Goal: Task Accomplishment & Management: Use online tool/utility

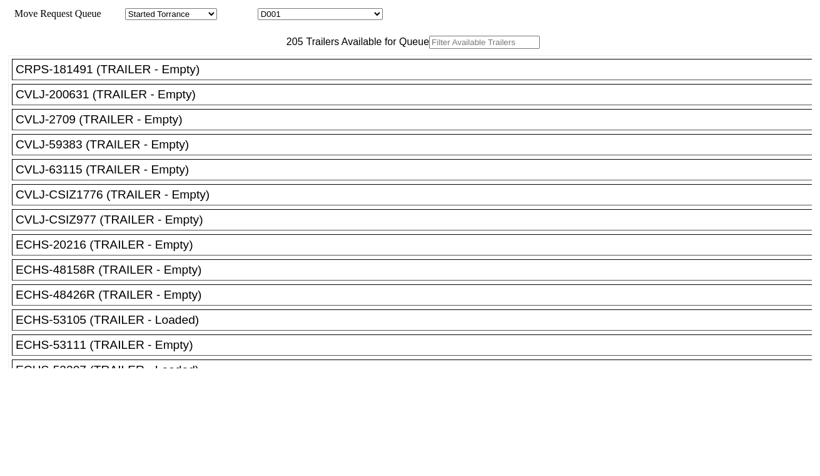
click at [313, 17] on select "D001 D002 D003 D004 D005 D006 D007 D008 D009 D010 D011 D012 D013 D014 D015 D016…" at bounding box center [320, 14] width 125 height 12
select select "3247"
click at [269, 10] on select "D001 D002 D003 D004 D005 D006 D007 D008 D009 D010 D011 D012 D013 D014 D015 D016…" at bounding box center [320, 14] width 125 height 12
click at [429, 49] on input "text" at bounding box center [484, 42] width 111 height 13
paste input "ECMU2798598"
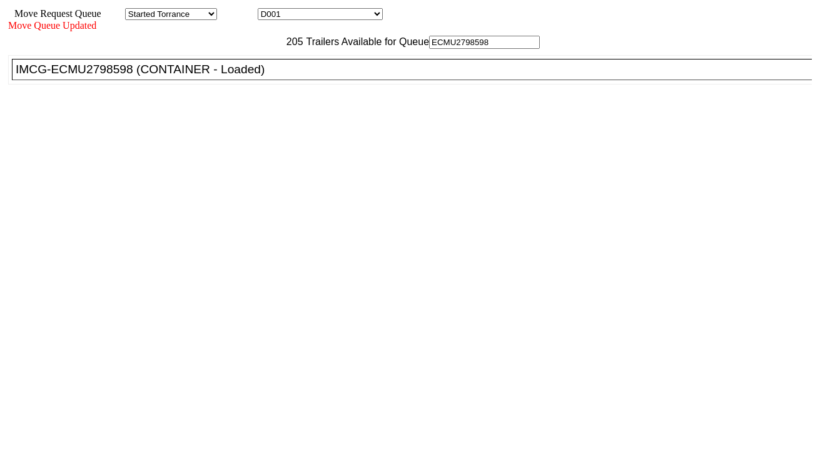
type input "ECMU2798598"
click at [248, 76] on div "IMCG-ECMU2798598 (CONTAINER - Loaded)" at bounding box center [418, 70] width 804 height 14
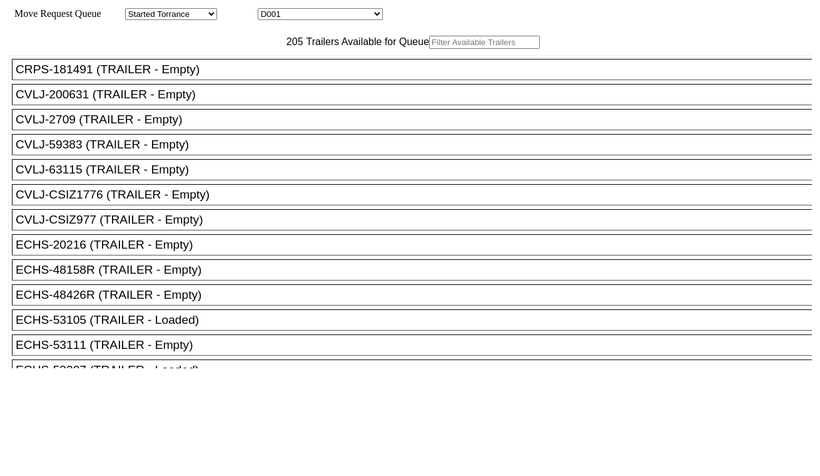
click at [312, 14] on select "D001 D002 D003 D004 D005 D006 D007 D008 D009 D010 D011 D012 D013 D014 D015 D016…" at bounding box center [320, 14] width 125 height 12
select select "3248"
click at [269, 10] on select "D001 D002 D003 D004 D005 D006 D007 D008 D009 D010 D011 D012 D013 D014 D015 D016…" at bounding box center [320, 14] width 125 height 12
click at [429, 49] on input "text" at bounding box center [484, 42] width 111 height 13
paste input "MRSU7627745"
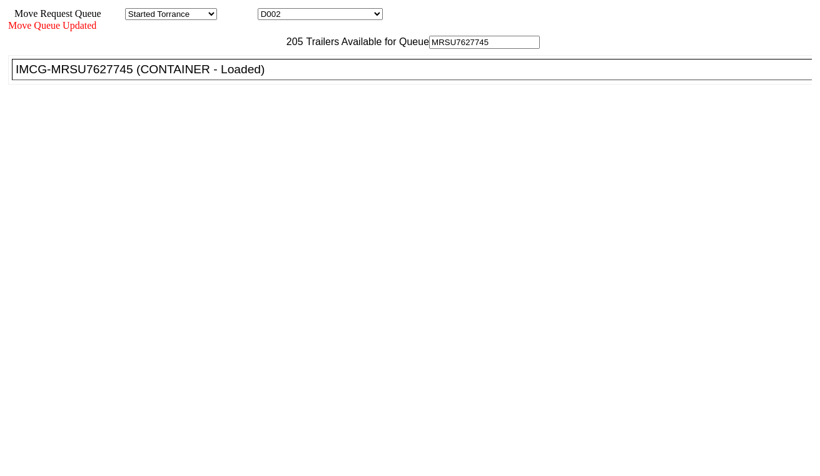
type input "MRSU7627745"
click at [257, 76] on div "IMCG-MRSU7627745 (CONTAINER - Loaded)" at bounding box center [418, 70] width 804 height 14
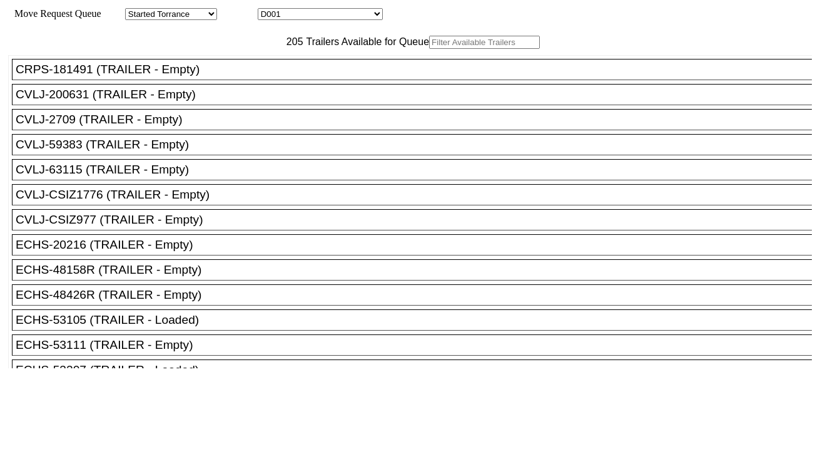
click at [345, 20] on select "D001 D002 D003 D004 D005 D006 D007 D008 D009 D010 D011 D012 D013 D014 D015 D016…" at bounding box center [320, 14] width 125 height 12
select select "3249"
click at [269, 10] on select "D001 D002 D003 D004 D005 D006 D007 D008 D009 D010 D011 D012 D013 D014 D015 D016…" at bounding box center [320, 14] width 125 height 12
click at [429, 49] on input "text" at bounding box center [484, 42] width 111 height 13
paste input "TLLU8850922"
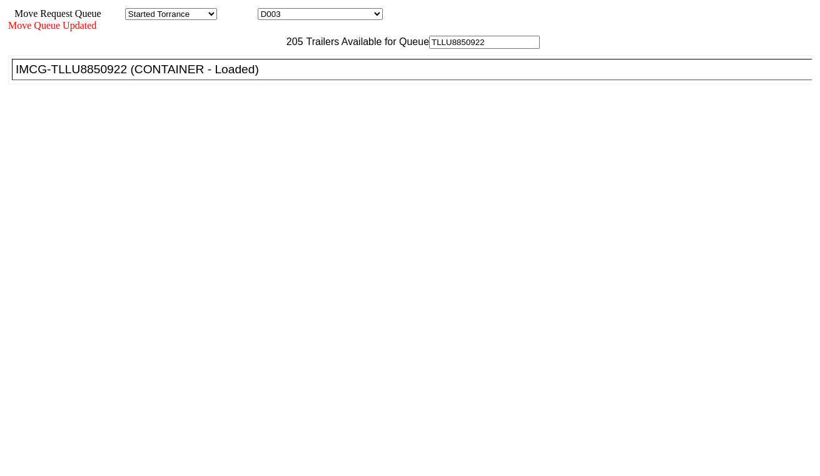
type input "TLLU8850922"
click at [250, 76] on div "IMCG-TLLU8850922 (CONTAINER - Loaded)" at bounding box center [418, 70] width 804 height 14
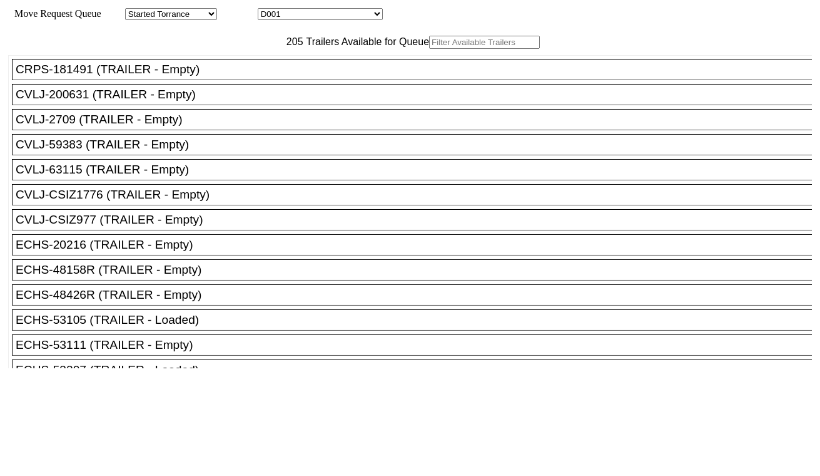
click at [317, 20] on select "D001 D002 D003 D004 D005 D006 D007 D008 D009 D010 D011 D012 D013 D014 D015 D016…" at bounding box center [320, 14] width 125 height 12
select select "3250"
click at [269, 10] on select "D001 D002 D003 D004 D005 D006 D007 D008 D009 D010 D011 D012 D013 D014 D015 D016…" at bounding box center [320, 14] width 125 height 12
click at [429, 49] on input "text" at bounding box center [484, 42] width 111 height 13
paste input "MRSU8308233"
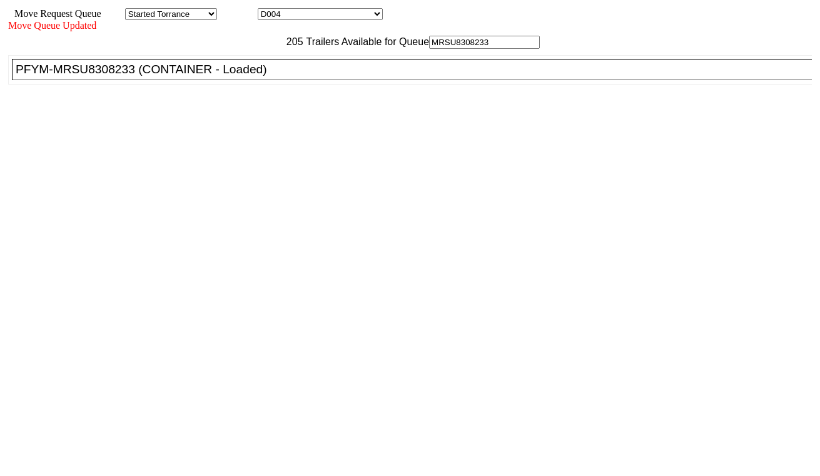
type input "MRSU8308233"
click at [251, 76] on div "PFYM-MRSU8308233 (CONTAINER - Loaded)" at bounding box center [418, 70] width 804 height 14
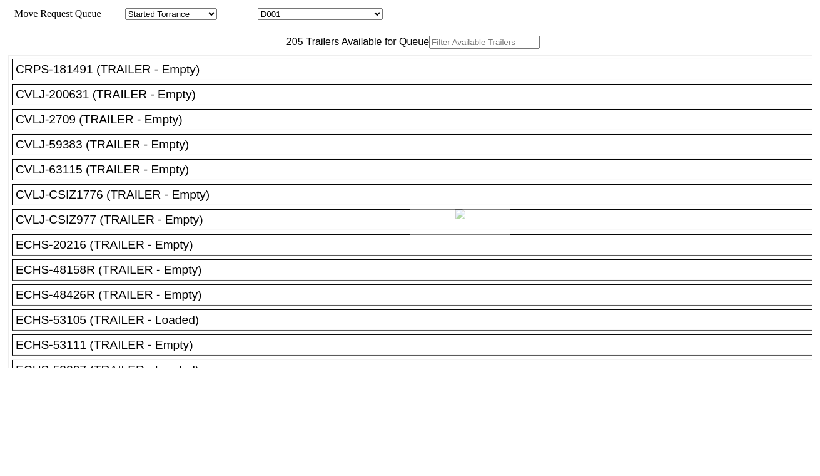
click at [255, 68] on div at bounding box center [410, 238] width 820 height 476
click at [429, 49] on input "text" at bounding box center [484, 42] width 111 height 13
paste input "TCNU1137863"
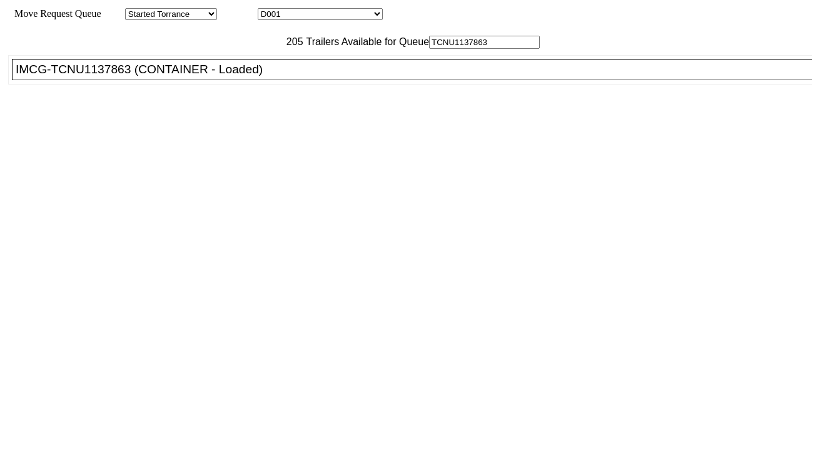
type input "TCNU1137863"
click at [250, 76] on div "IMCG-TCNU1137863 (CONTAINER - Loaded)" at bounding box center [418, 70] width 804 height 14
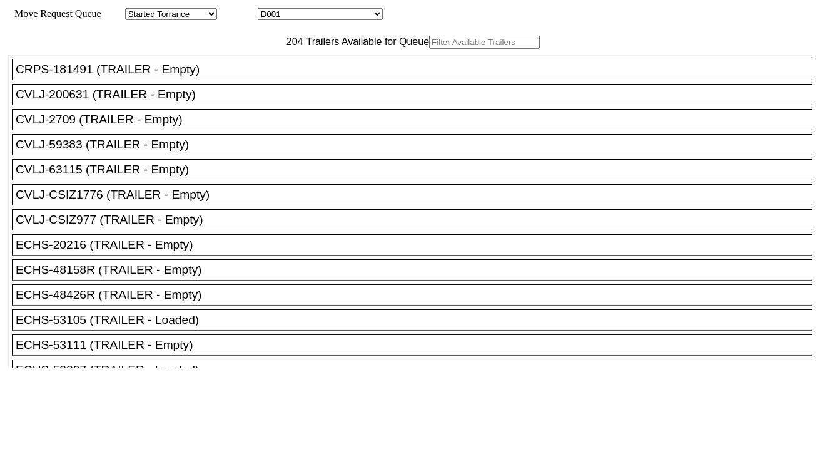
click at [310, 16] on select "D001 D002 D003 D004 D005 D006 D007 D008 D009 D010 D011 D012 D013 D014 D015 D016…" at bounding box center [320, 14] width 125 height 12
select select "3252"
click at [269, 10] on select "D001 D002 D003 D004 D005 D006 D007 D008 D009 D010 D011 D012 D013 D014 D015 D016…" at bounding box center [320, 14] width 125 height 12
drag, startPoint x: 303, startPoint y: 107, endPoint x: 263, endPoint y: 67, distance: 56.6
click at [429, 49] on input "text" at bounding box center [484, 42] width 111 height 13
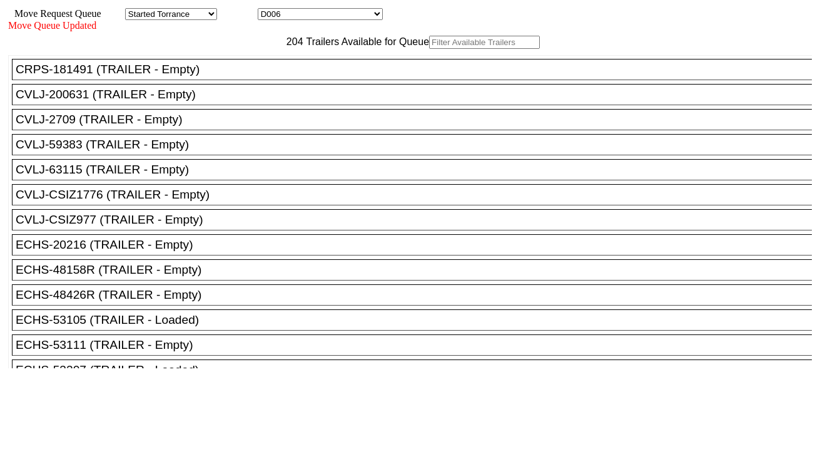
paste input "HAMU4651896"
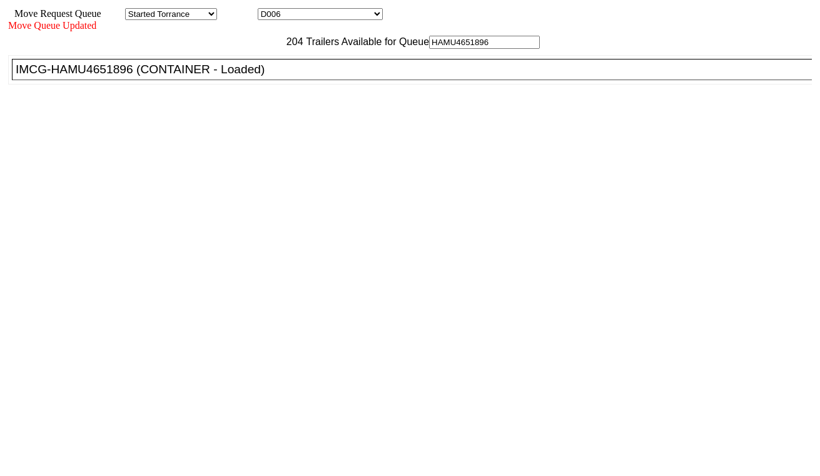
type input "HAMU4651896"
click at [263, 76] on div "IMCG-HAMU4651896 (CONTAINER - Loaded)" at bounding box center [418, 70] width 804 height 14
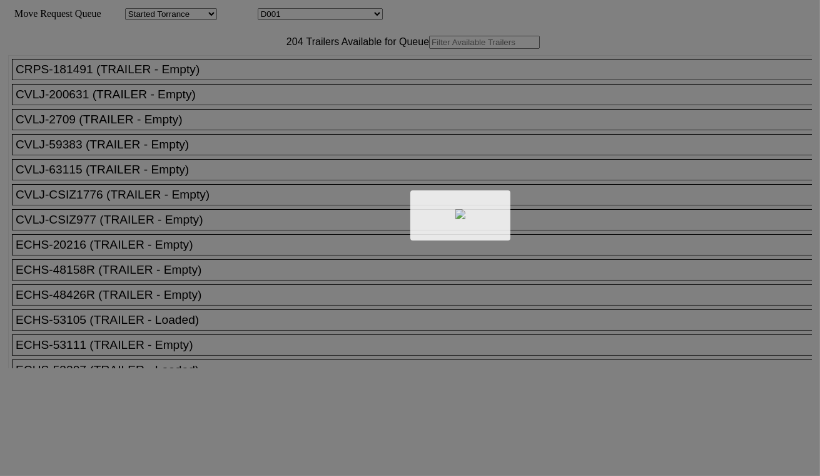
click at [305, 11] on div at bounding box center [410, 238] width 820 height 476
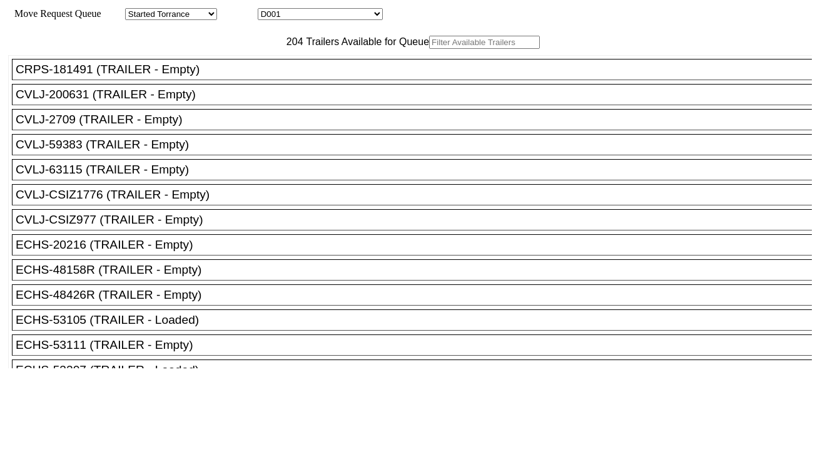
click at [305, 11] on select "D001 D002 D003 D004 D005 D006 D007 D008 D009 D010 D011 D012 D013 D014 D015 D016…" at bounding box center [320, 14] width 125 height 12
select select "3254"
click at [269, 10] on select "D001 D002 D003 D004 D005 D006 D007 D008 D009 D010 D011 D012 D013 D014 D015 D016…" at bounding box center [320, 14] width 125 height 12
click at [429, 49] on input "text" at bounding box center [484, 42] width 111 height 13
paste input "SKYU8212729"
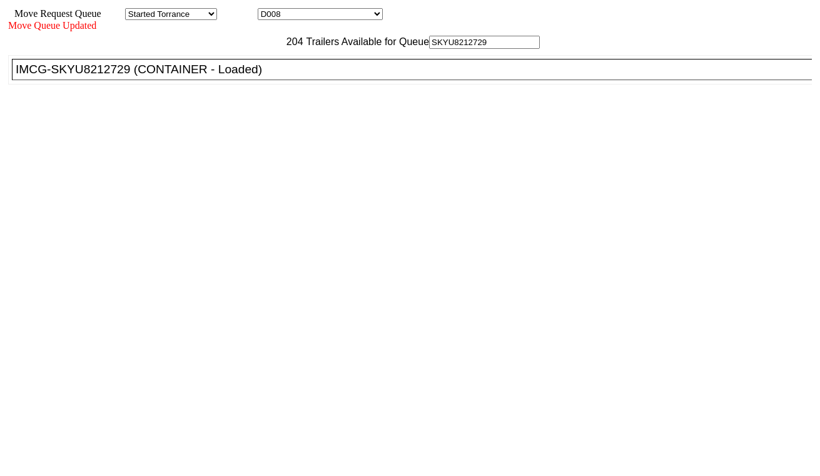
type input "SKYU8212729"
click at [249, 76] on div "IMCG-SKYU8212729 (CONTAINER - Loaded)" at bounding box center [418, 70] width 804 height 14
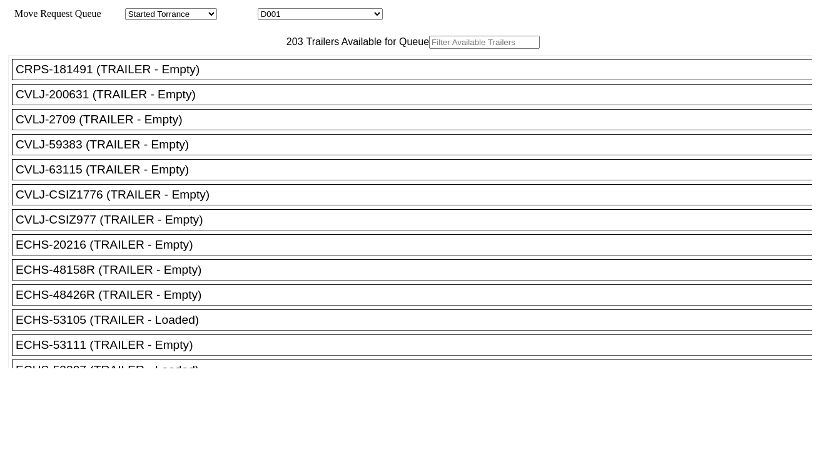
click at [335, 14] on select "D001 D002 D003 D004 D005 D006 D007 D008 D009 D010 D011 D012 D013 D014 D015 D016…" at bounding box center [320, 14] width 125 height 12
select select "3255"
click at [269, 10] on select "D001 D002 D003 D004 D005 D006 D007 D008 D009 D010 D011 D012 D013 D014 D015 D016…" at bounding box center [320, 14] width 125 height 12
click at [429, 49] on input "text" at bounding box center [484, 42] width 111 height 13
paste input "CMAU4372485"
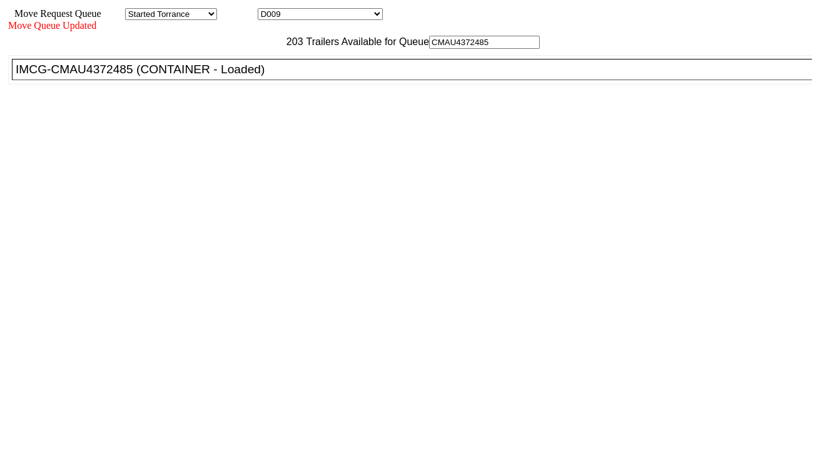
type input "CMAU4372485"
click at [258, 76] on div "IMCG-CMAU4372485 (CONTAINER - Loaded)" at bounding box center [418, 70] width 804 height 14
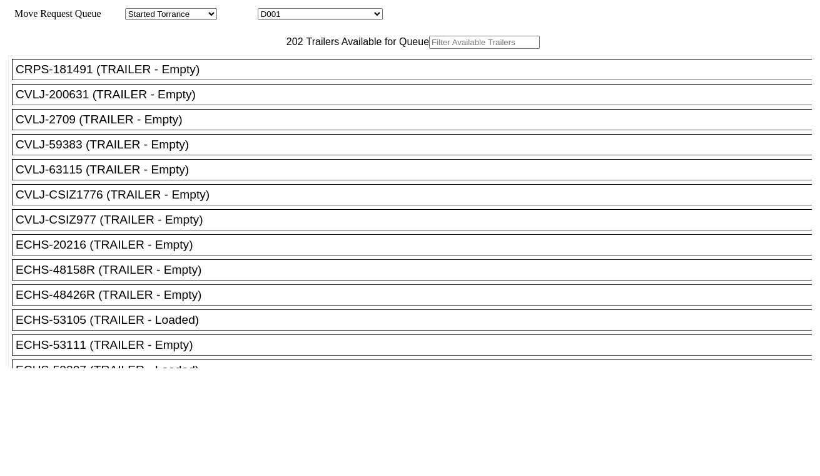
click at [342, 19] on select "D001 D002 D003 D004 D005 D006 D007 D008 D009 D010 D011 D012 D013 D014 D015 D016…" at bounding box center [320, 14] width 125 height 12
select select "3256"
click at [269, 10] on select "D001 D002 D003 D004 D005 D006 D007 D008 D009 D010 D011 D012 D013 D014 D015 D016…" at bounding box center [320, 14] width 125 height 12
click at [429, 49] on input "text" at bounding box center [484, 42] width 111 height 13
paste input "BSIU8080627"
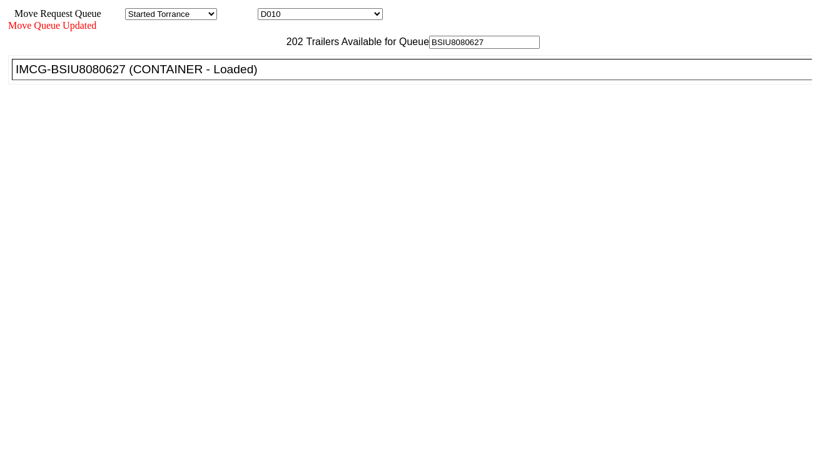
type input "BSIU8080627"
click at [253, 76] on div "IMCG-BSIU8080627 (CONTAINER - Loaded)" at bounding box center [418, 70] width 804 height 14
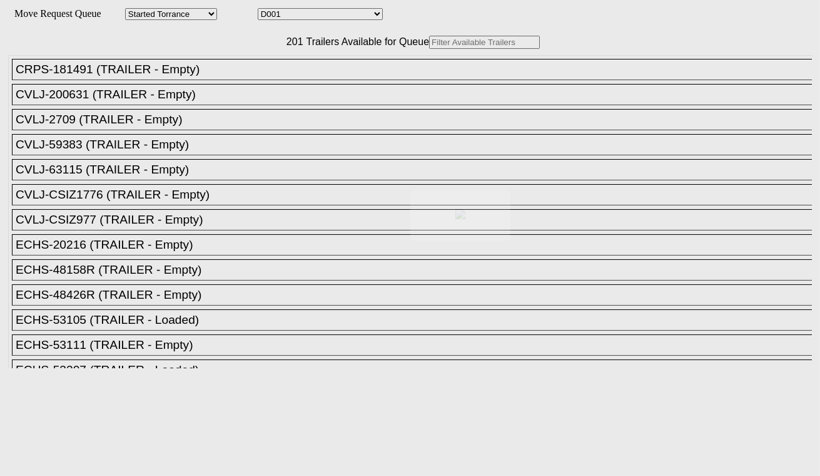
click at [333, 14] on body "Move Request Queue Area Started Torrance Lost Torrance Appt Torrance Bobtail B1…" at bounding box center [410, 211] width 810 height 412
click at [333, 15] on div at bounding box center [410, 238] width 820 height 476
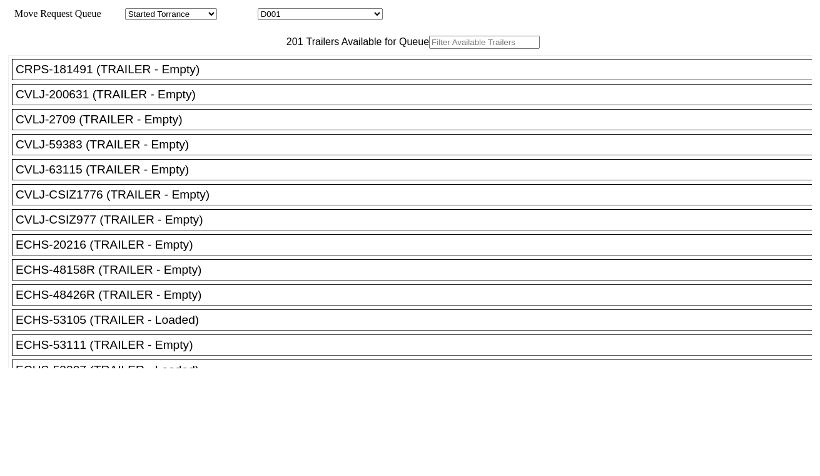
click at [333, 15] on select "D001 D002 D003 D004 D005 D006 D007 D008 D009 D010 D011 D012 D013 D014 D015 D016…" at bounding box center [320, 14] width 125 height 12
select select "3257"
click at [269, 10] on select "D001 D002 D003 D004 D005 D006 D007 D008 D009 D010 D011 D012 D013 D014 D015 D016…" at bounding box center [320, 14] width 125 height 12
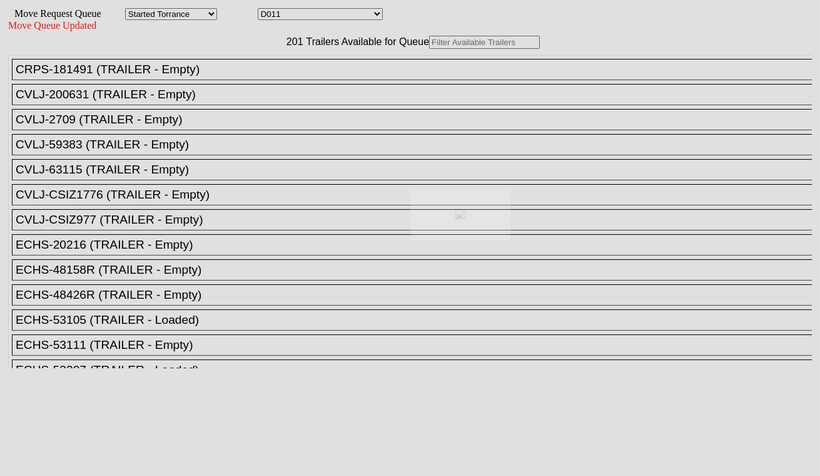
click at [429, 49] on input "text" at bounding box center [484, 42] width 111 height 13
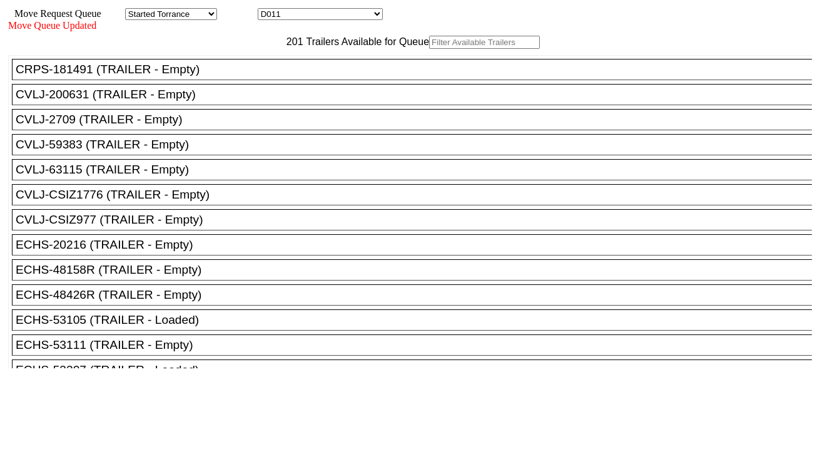
paste input "CMAU8583911"
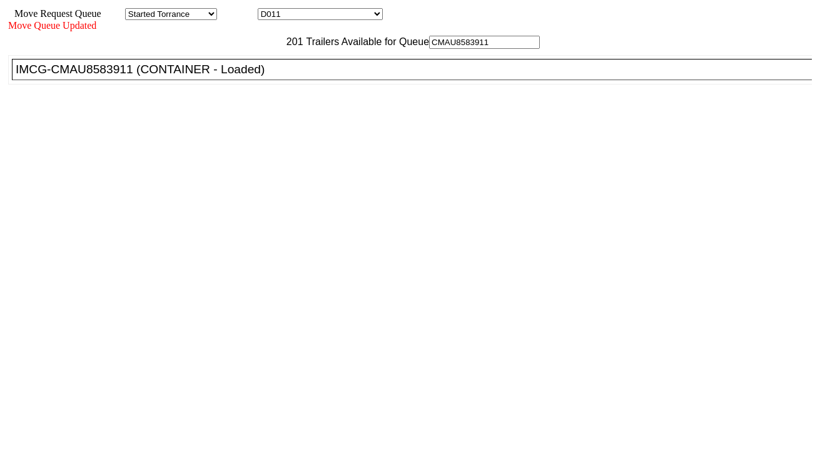
type input "CMAU8583911"
click at [257, 76] on div "IMCG-CMAU8583911 (CONTAINER - Loaded)" at bounding box center [418, 70] width 804 height 14
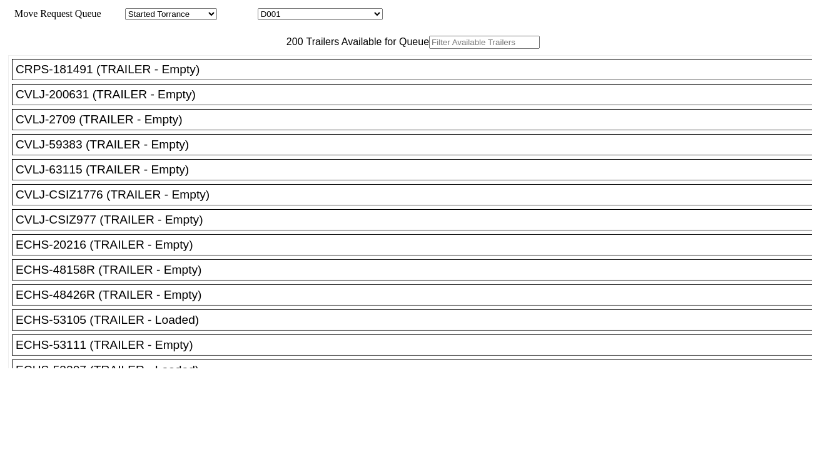
click at [305, 15] on select "D001 D002 D003 D004 D005 D006 D007 D008 D009 D010 D011 D012 D013 D014 D015 D016…" at bounding box center [320, 14] width 125 height 12
select select "3258"
click at [269, 10] on select "D001 D002 D003 D004 D005 D006 D007 D008 D009 D010 D011 D012 D013 D014 D015 D016…" at bounding box center [320, 14] width 125 height 12
click at [429, 49] on input "text" at bounding box center [484, 42] width 111 height 13
paste input "TIIU4915176"
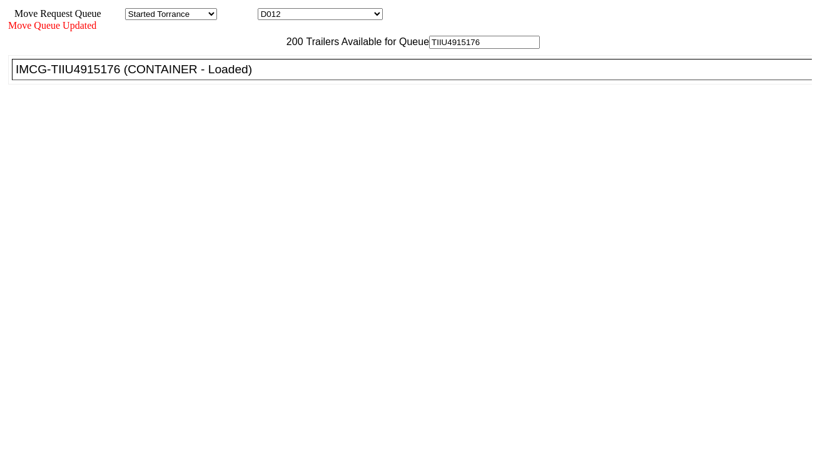
type input "TIIU4915176"
click at [271, 76] on div "IMCG-TIIU4915176 (CONTAINER - Loaded)" at bounding box center [418, 70] width 804 height 14
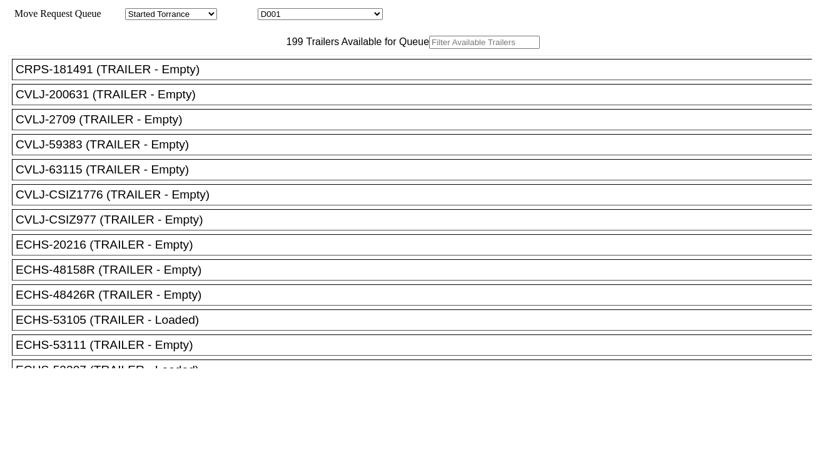
click at [315, 16] on select "D001 D002 D003 D004 D005 D006 D007 D008 D009 D010 D011 D012 D013 D014 D015 D016…" at bounding box center [320, 14] width 125 height 12
select select "3259"
click at [269, 10] on select "D001 D002 D003 D004 D005 D006 D007 D008 D009 D010 D011 D012 D013 D014 D015 D016…" at bounding box center [320, 14] width 125 height 12
click at [429, 49] on input "text" at bounding box center [484, 42] width 111 height 13
paste input "MEDU4188943"
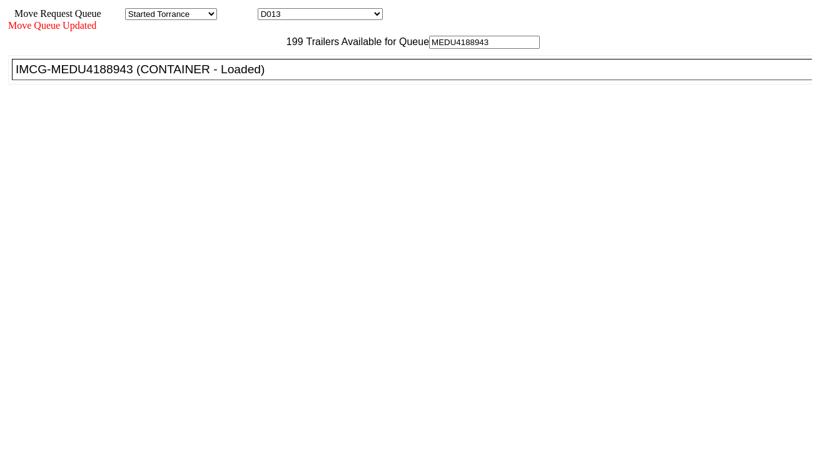
type input "MEDU4188943"
click at [269, 76] on div "IMCG-MEDU4188943 (CONTAINER - Loaded)" at bounding box center [418, 70] width 804 height 14
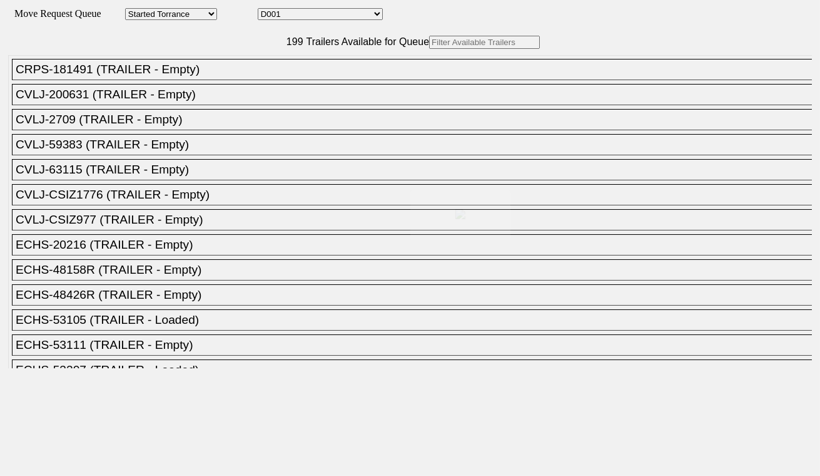
click at [323, 15] on select "D001 D002 D003 D004 D005 D006 D007 D008 D009 D010 D011 D012 D013 D014 D015 D016…" at bounding box center [320, 14] width 125 height 12
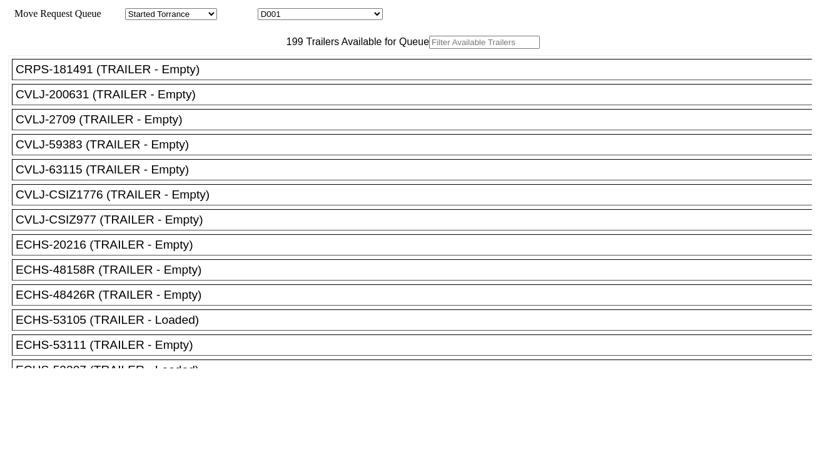
select select "3260"
click at [269, 10] on select "D001 D002 D003 D004 D005 D006 D007 D008 D009 D010 D011 D012 D013 D014 D015 D016…" at bounding box center [320, 14] width 125 height 12
click at [429, 49] on input "text" at bounding box center [484, 42] width 111 height 13
paste input "TTNU4860694"
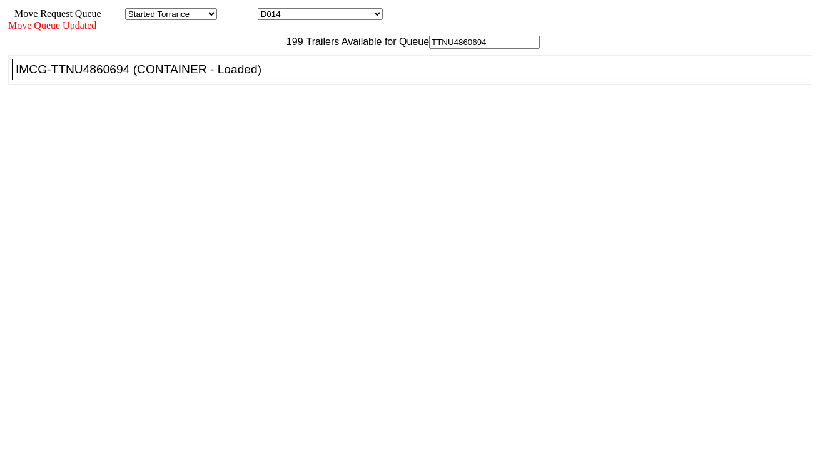
type input "TTNU4860694"
click at [264, 76] on div "IMCG-TTNU4860694 (CONTAINER - Loaded)" at bounding box center [418, 70] width 804 height 14
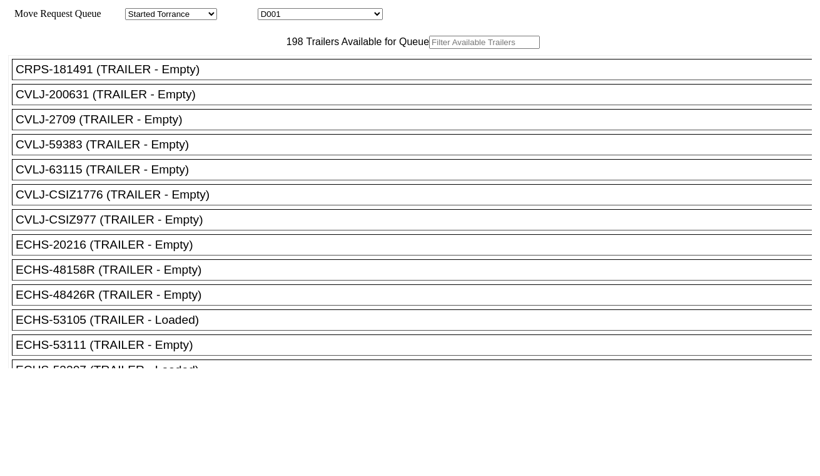
click at [344, 19] on select "D001 D002 D003 D004 D005 D006 D007 D008 D009 D010 D011 D012 D013 D014 D015 D016…" at bounding box center [320, 14] width 125 height 12
select select "3261"
click at [269, 10] on select "D001 D002 D003 D004 D005 D006 D007 D008 D009 D010 D011 D012 D013 D014 D015 D016…" at bounding box center [320, 14] width 125 height 12
click at [429, 49] on input "text" at bounding box center [484, 42] width 111 height 13
paste input "MRKU3774088"
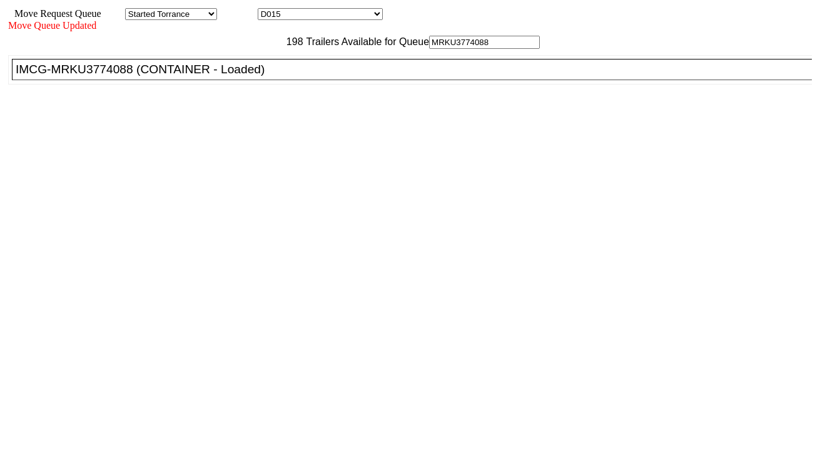
type input "MRKU3774088"
click at [252, 76] on div "IMCG-MRKU3774088 (CONTAINER - Loaded)" at bounding box center [418, 70] width 804 height 14
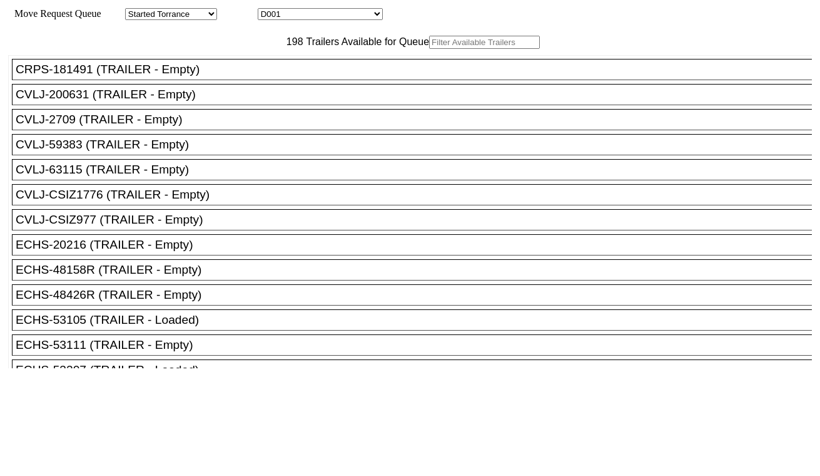
click at [310, 14] on select "D001 D002 D003 D004 D005 D006 D007 D008 D009 D010 D011 D012 D013 D014 D015 D016…" at bounding box center [320, 14] width 125 height 12
select select "3262"
click at [269, 10] on select "D001 D002 D003 D004 D005 D006 D007 D008 D009 D010 D011 D012 D013 D014 D015 D016…" at bounding box center [320, 14] width 125 height 12
click at [429, 49] on input "text" at bounding box center [484, 42] width 111 height 13
paste input "MRKU0405492"
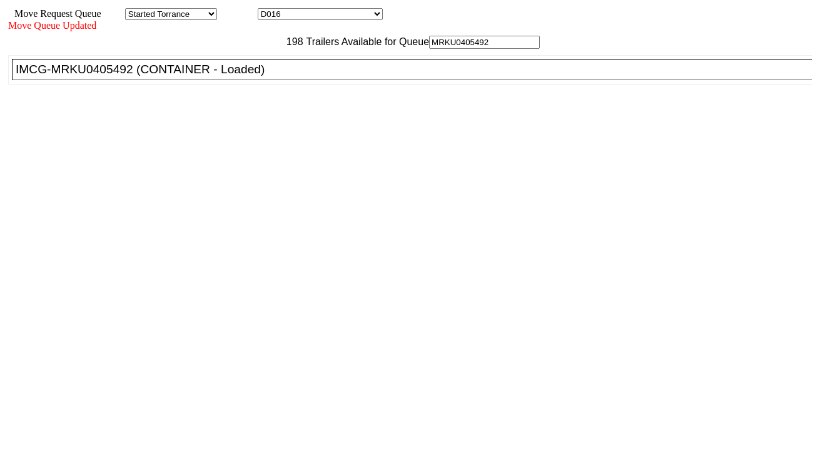
type input "MRKU0405492"
click at [261, 76] on div "IMCG-MRKU0405492 (CONTAINER - Loaded)" at bounding box center [418, 70] width 804 height 14
